Goal: Navigation & Orientation: Find specific page/section

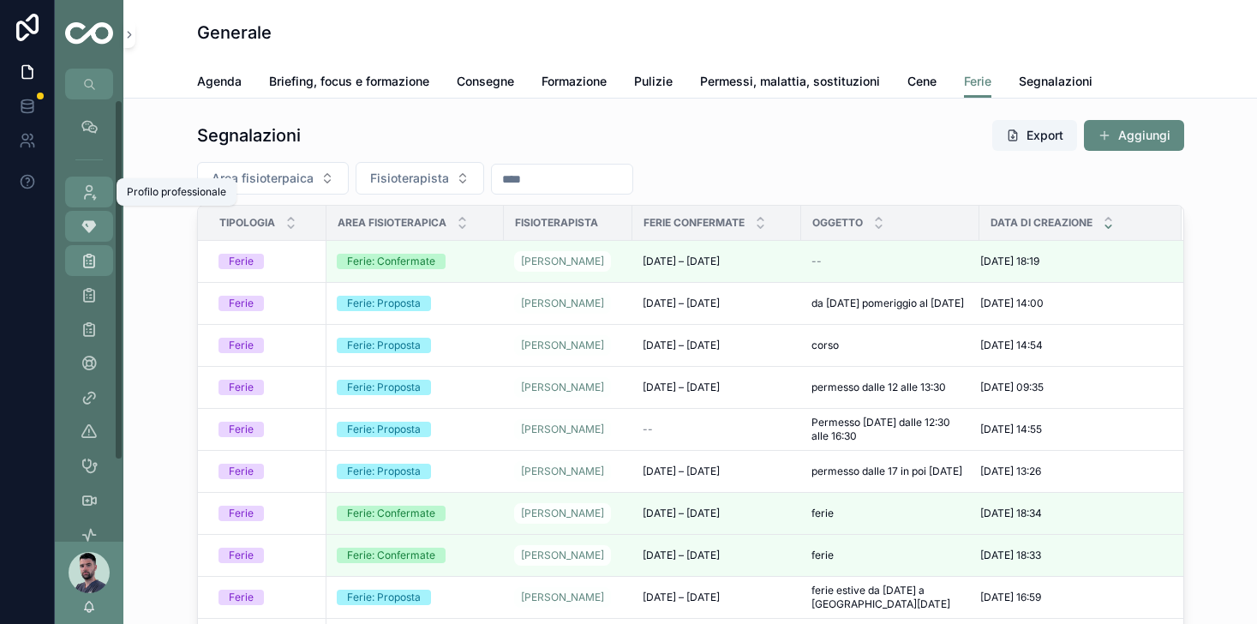
click at [103, 201] on link "Profilo professionale" at bounding box center [89, 192] width 48 height 31
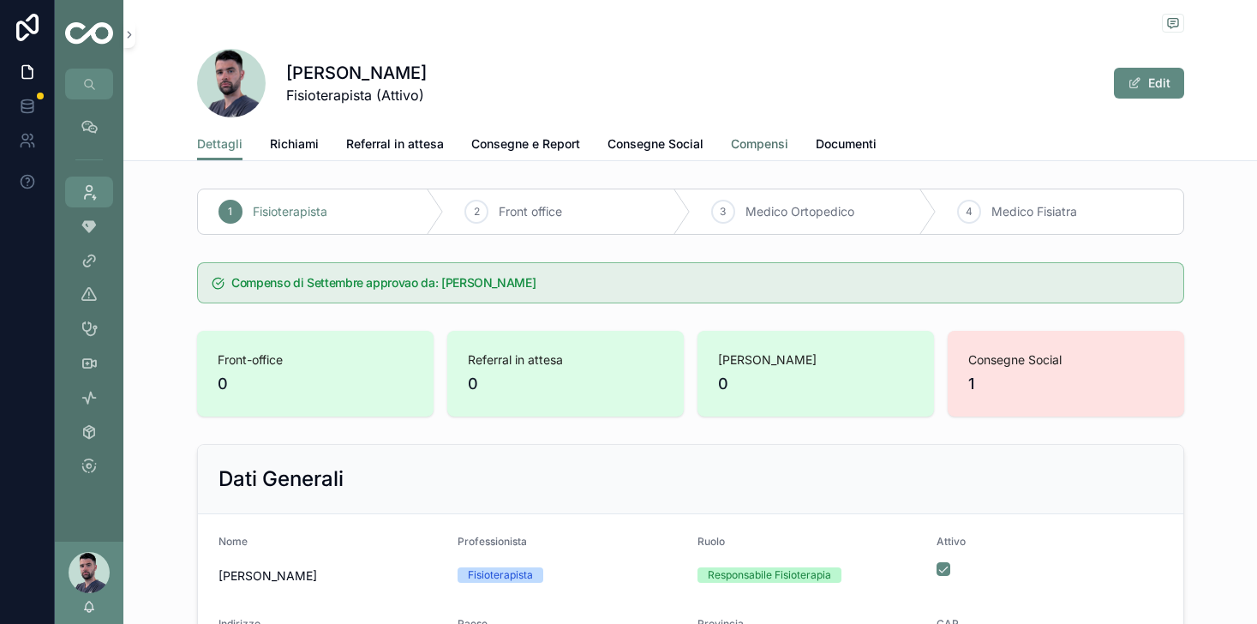
click at [759, 147] on span "Compensi" at bounding box center [759, 143] width 57 height 17
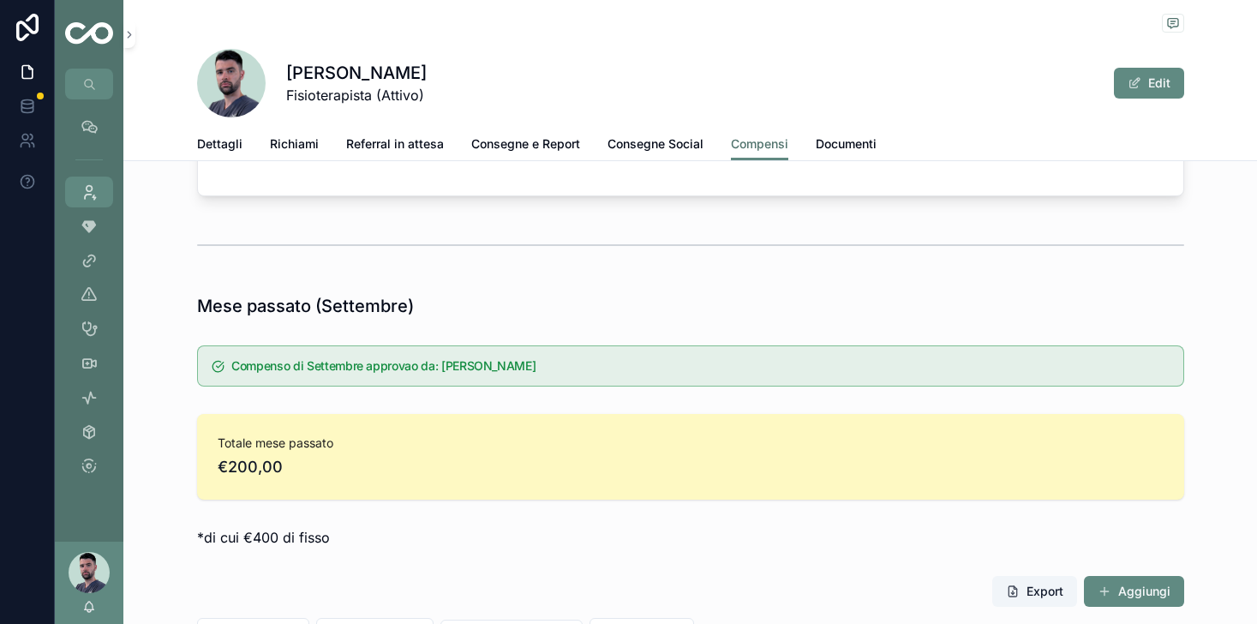
scroll to position [665, 0]
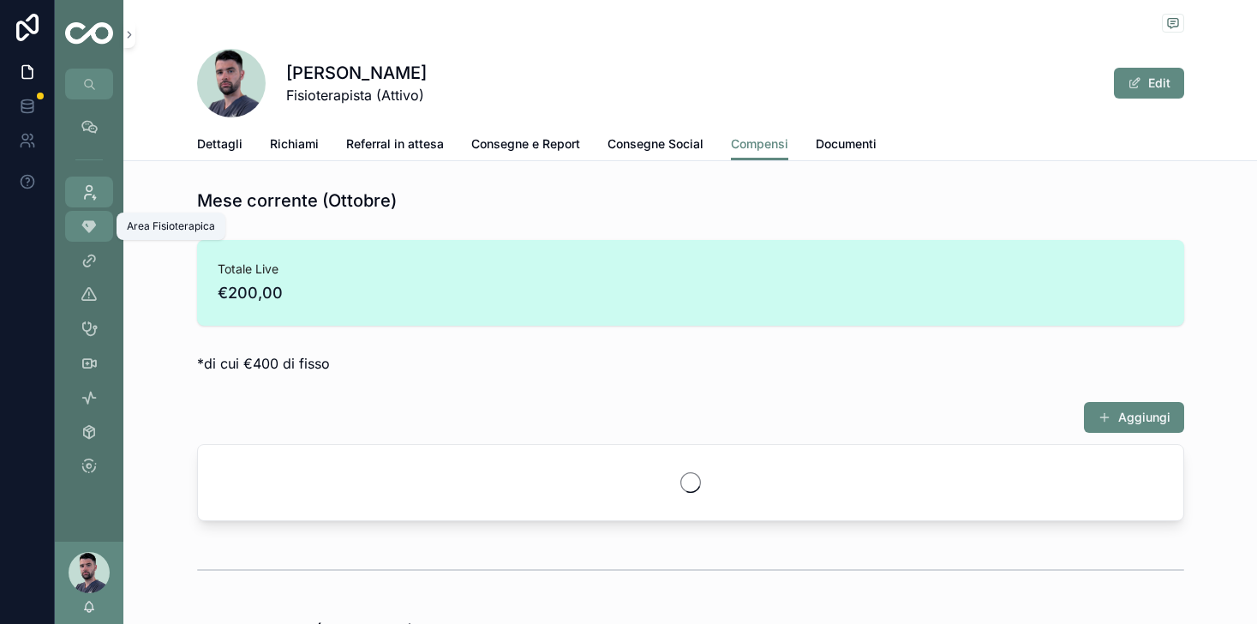
click at [76, 227] on div "Area Fisioterapica" at bounding box center [88, 226] width 27 height 27
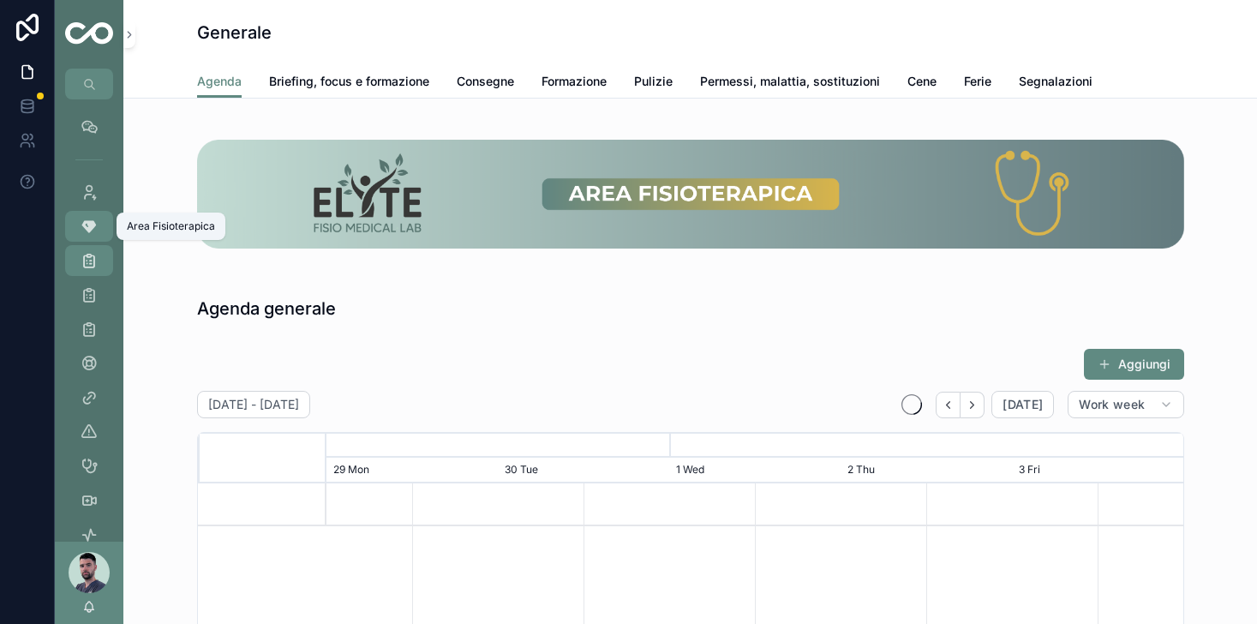
scroll to position [0, 1286]
click at [385, 76] on span "Briefing, focus e formazione" at bounding box center [349, 81] width 160 height 17
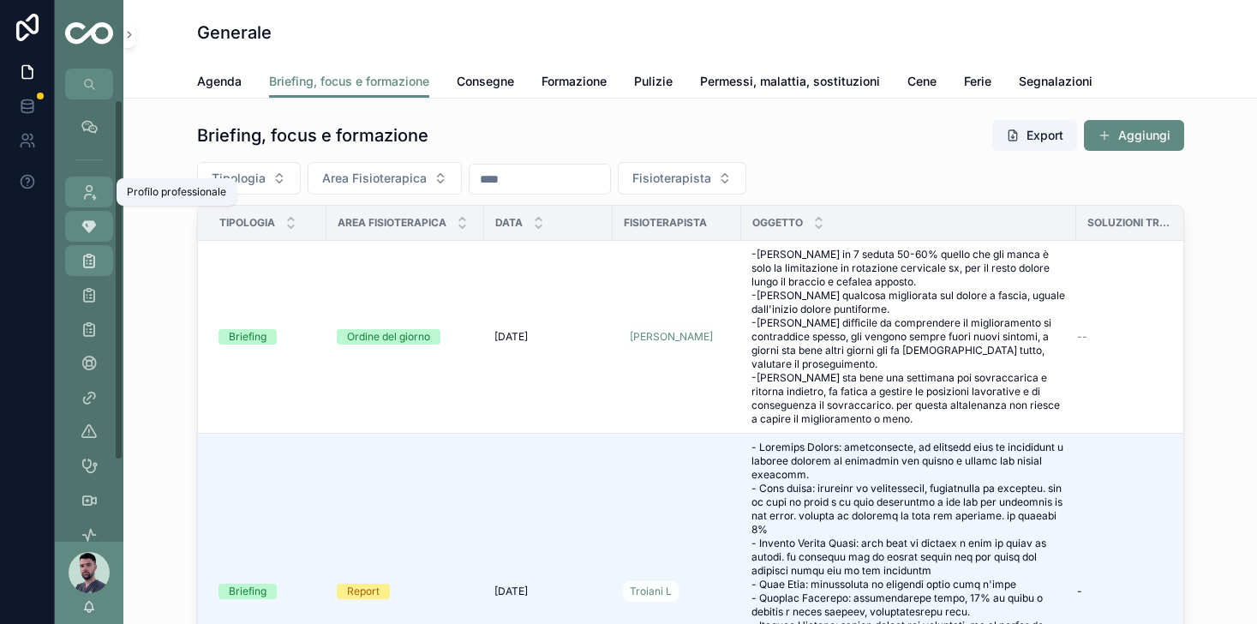
click at [85, 190] on icon "scrollable content" at bounding box center [89, 191] width 17 height 17
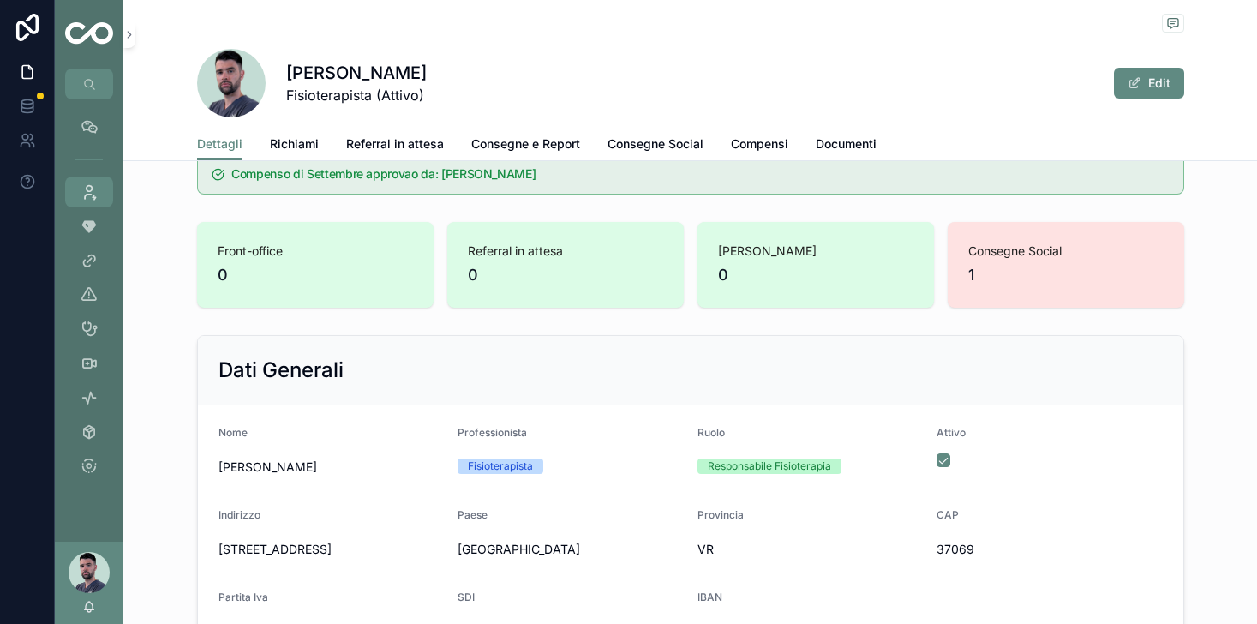
scroll to position [107, 0]
click at [762, 147] on span "Compensi" at bounding box center [759, 143] width 57 height 17
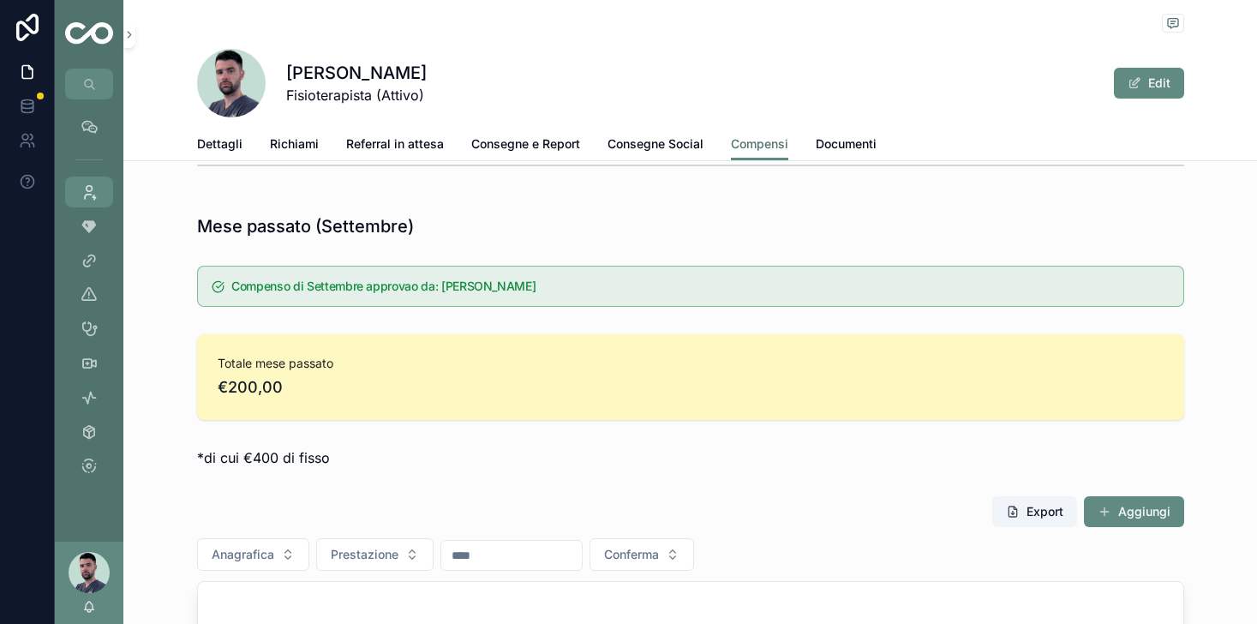
scroll to position [423, 0]
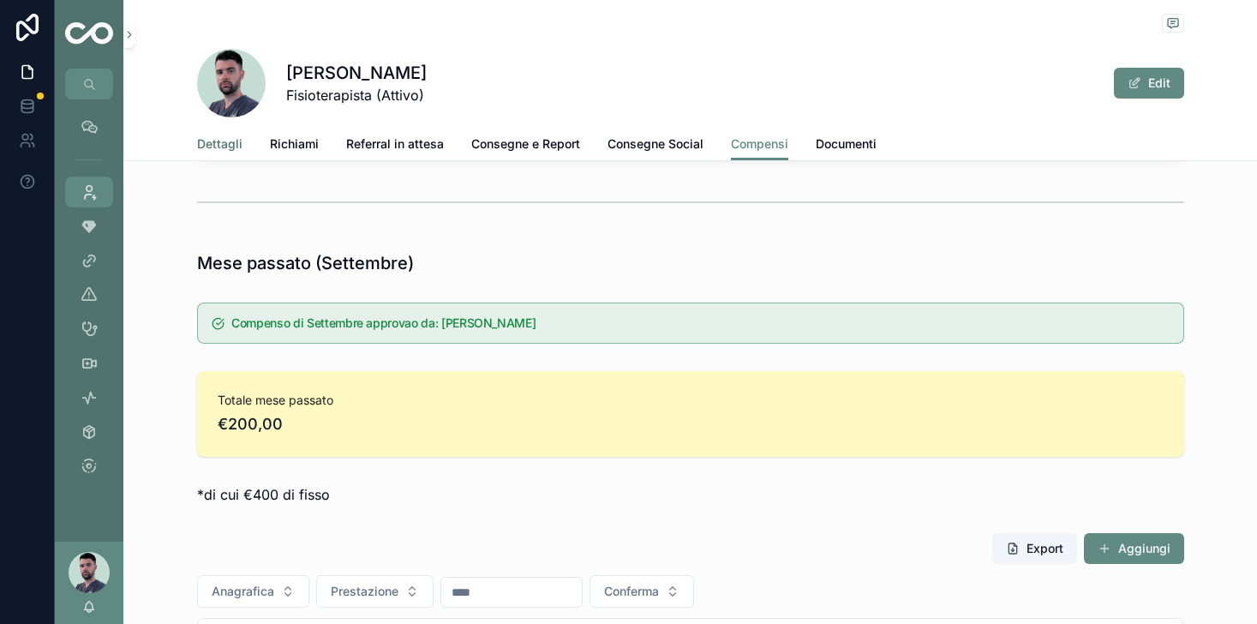
click at [222, 151] on span "Dettagli" at bounding box center [219, 143] width 45 height 17
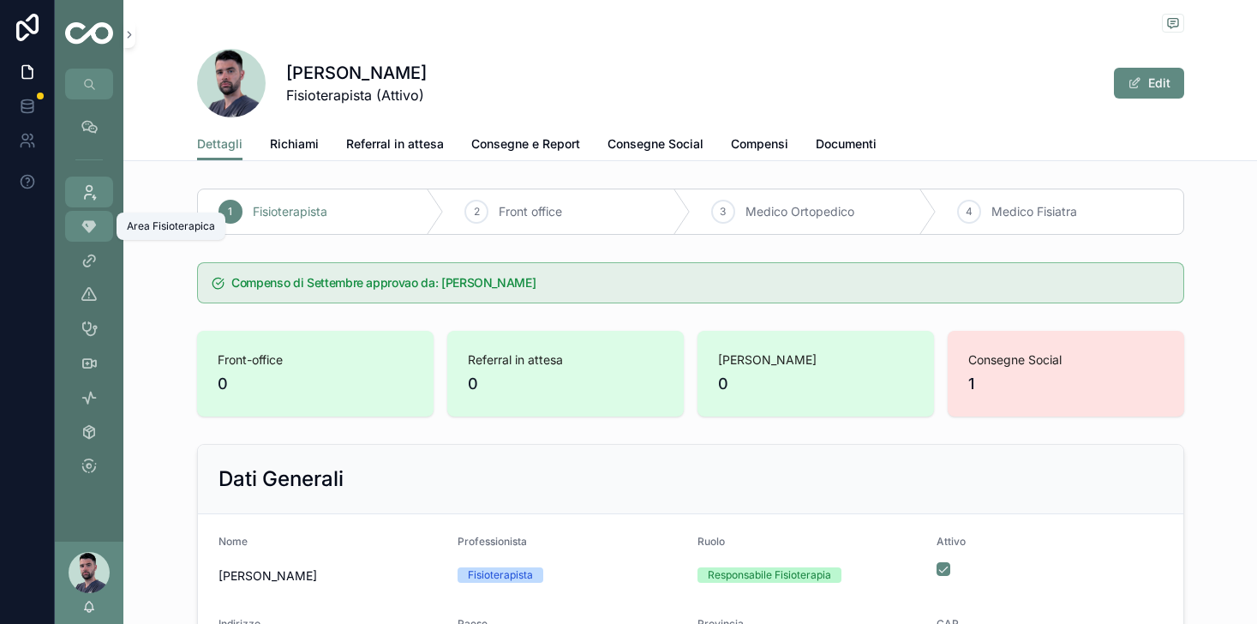
click at [102, 222] on div "Area Fisioterapica" at bounding box center [88, 226] width 27 height 27
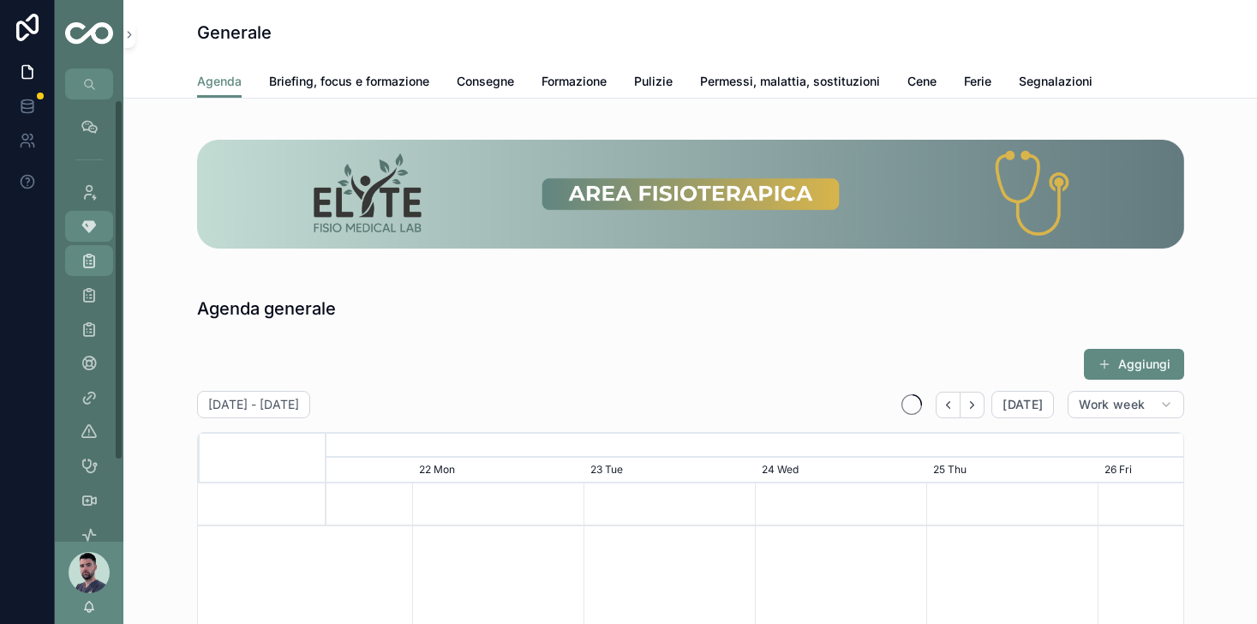
scroll to position [0, 1286]
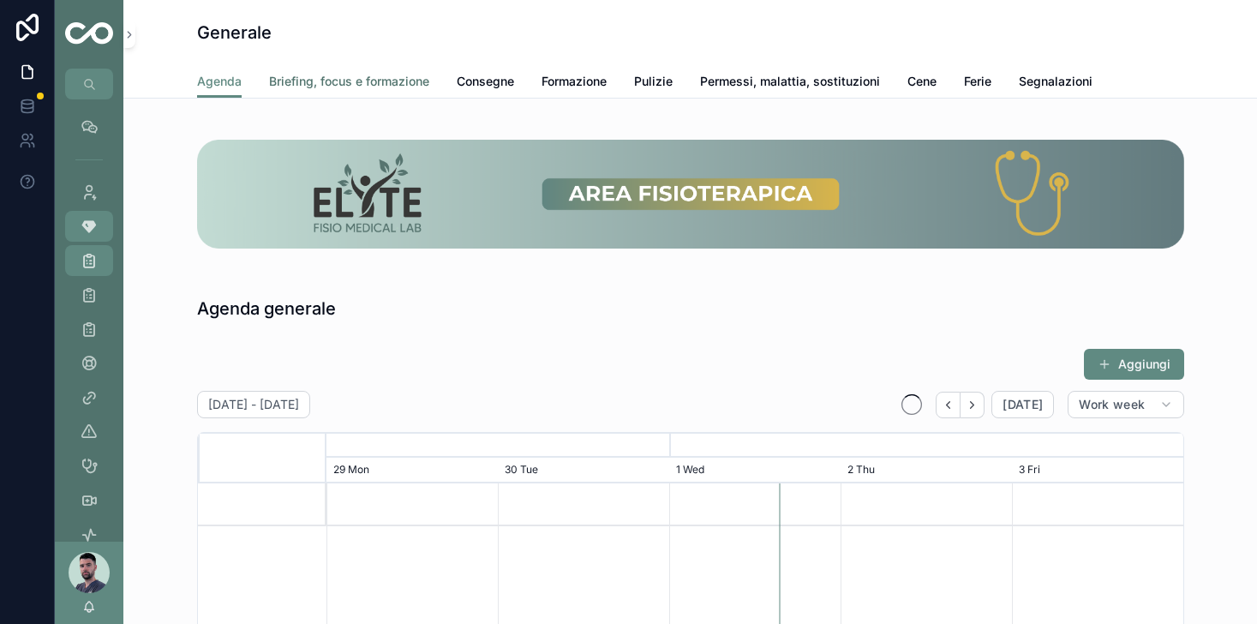
click at [401, 81] on span "Briefing, focus e formazione" at bounding box center [349, 81] width 160 height 17
